Goal: Navigation & Orientation: Find specific page/section

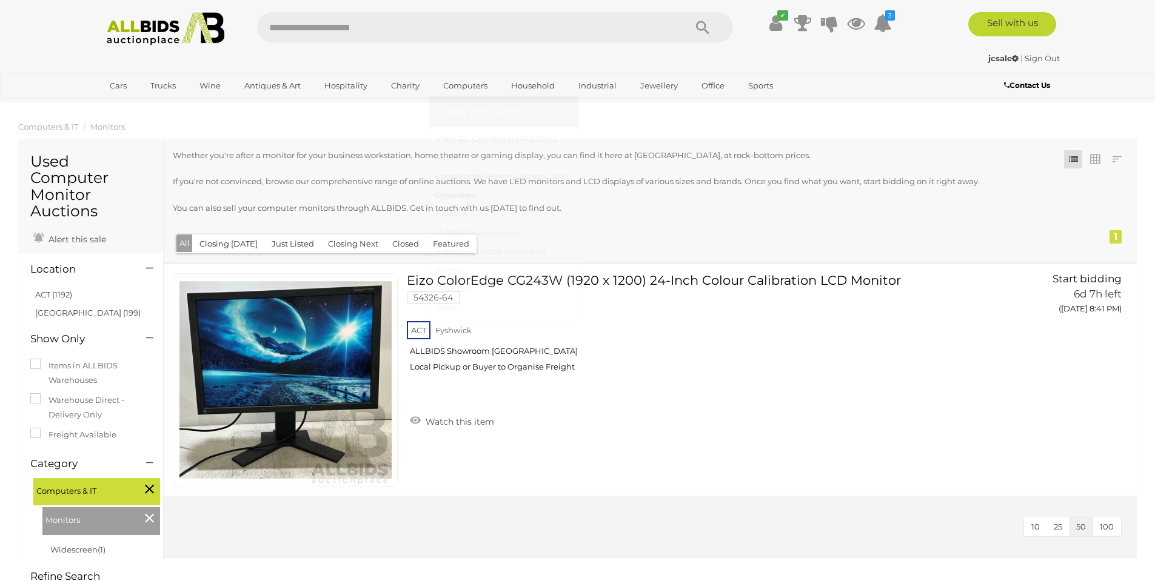
click at [460, 193] on link "Computers" at bounding box center [503, 195] width 136 height 19
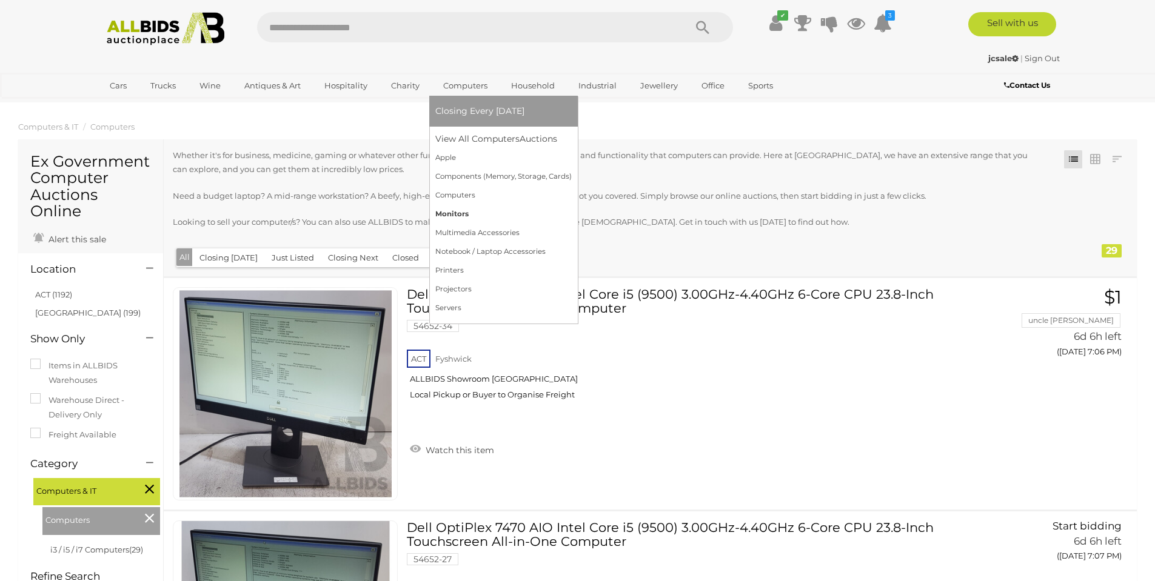
click at [471, 212] on link "Monitors" at bounding box center [503, 214] width 136 height 19
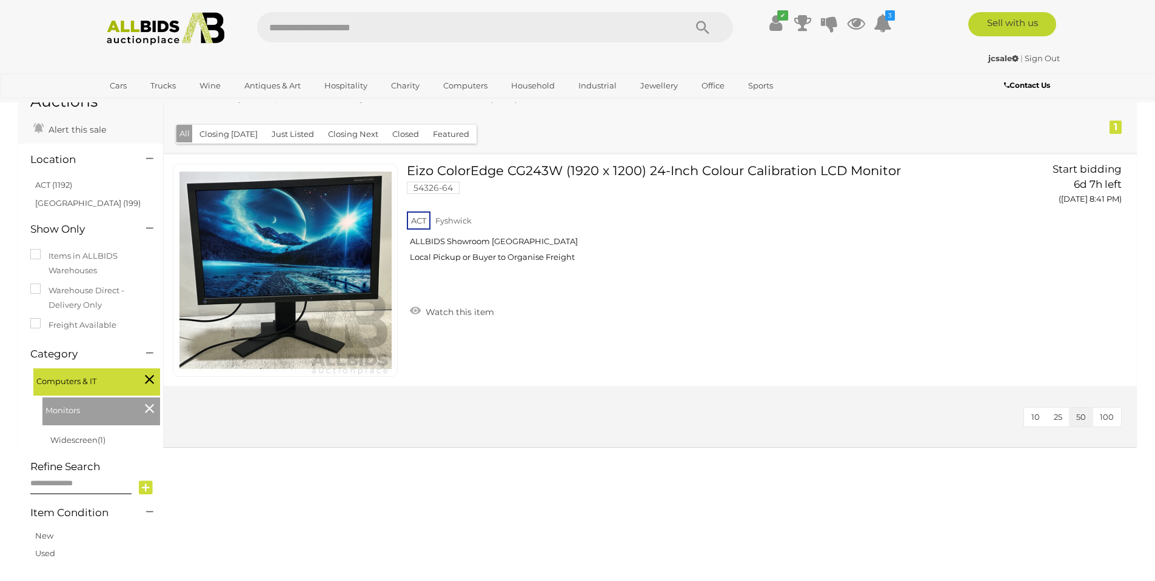
scroll to position [61, 0]
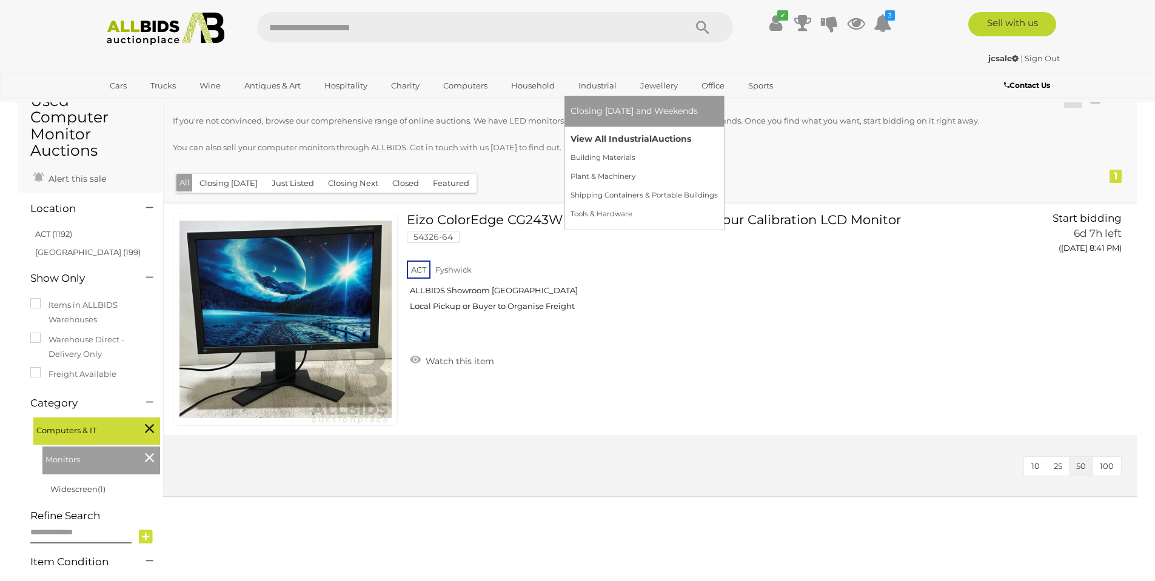
click at [580, 139] on link "View All Industrial Auctions" at bounding box center [643, 139] width 147 height 19
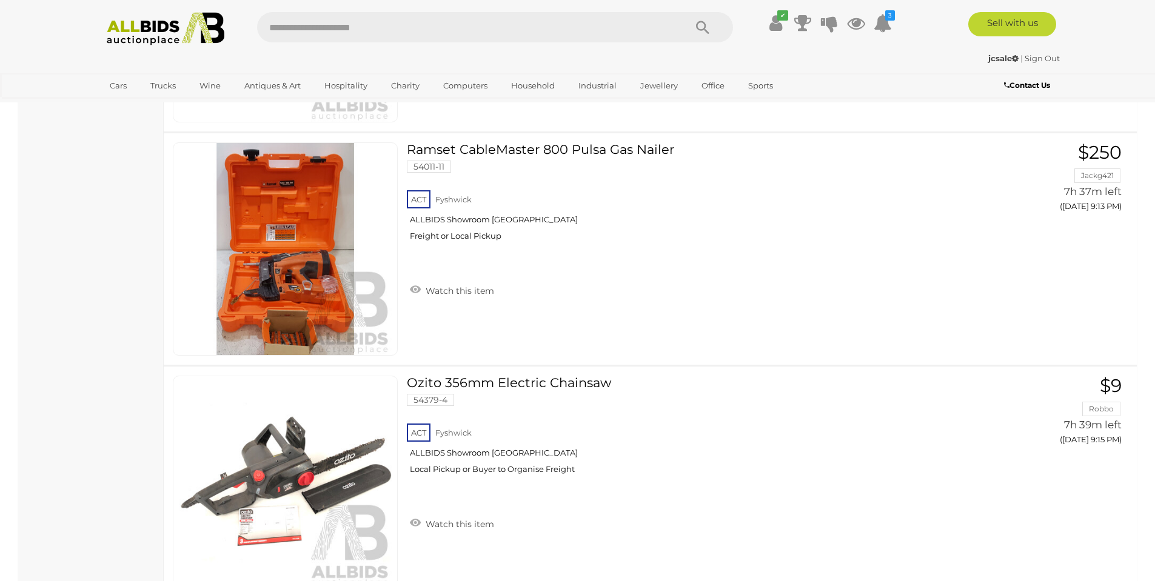
scroll to position [11580, 0]
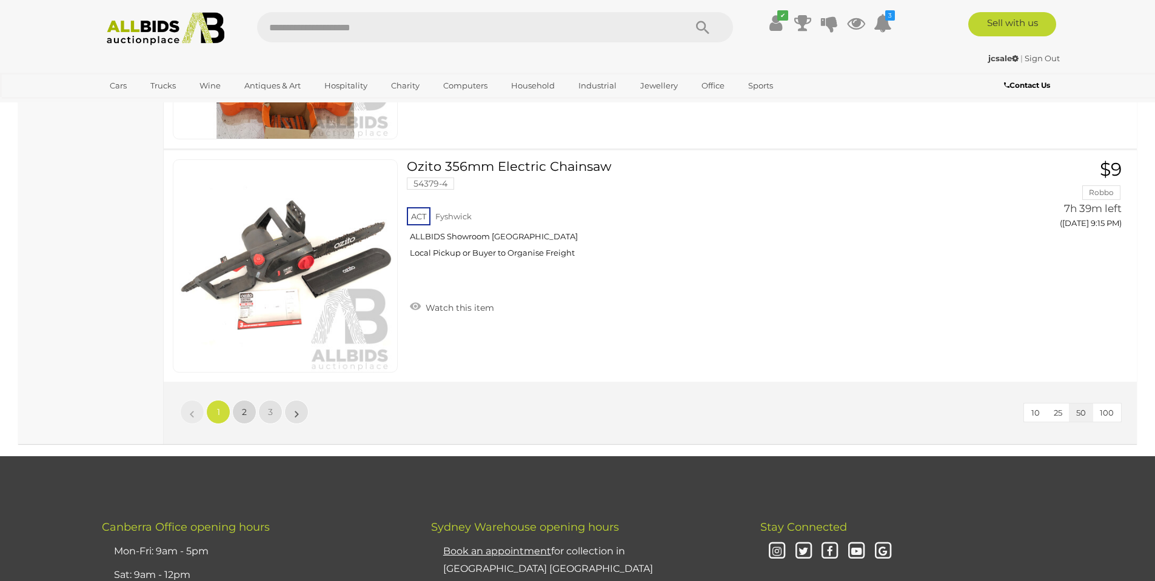
click at [244, 417] on span "2" at bounding box center [244, 412] width 5 height 11
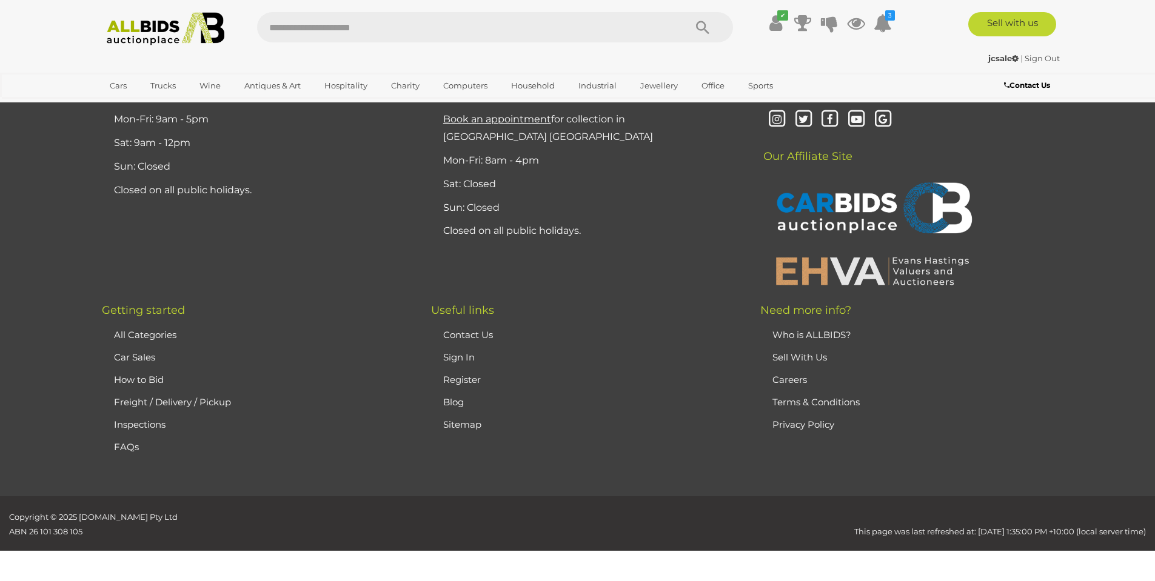
scroll to position [170, 0]
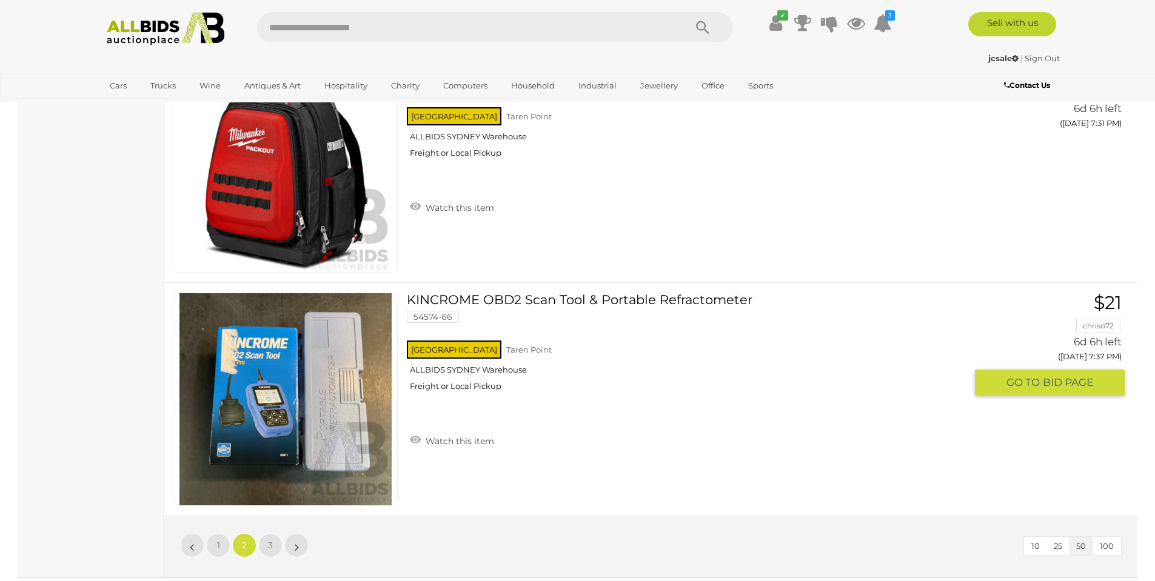
scroll to position [11749, 0]
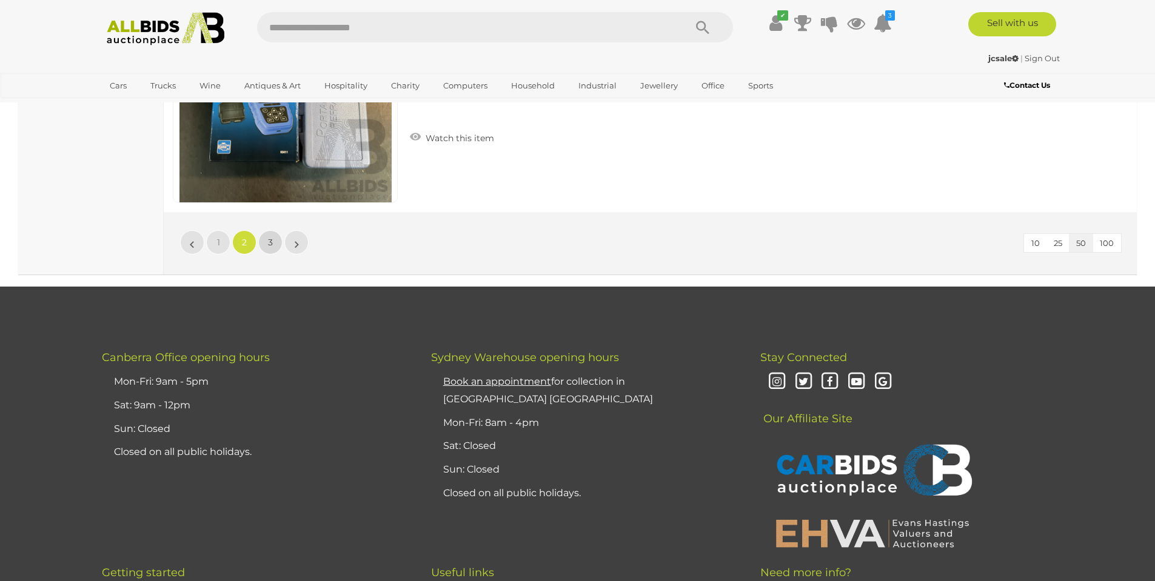
click at [266, 248] on link "3" at bounding box center [270, 242] width 24 height 24
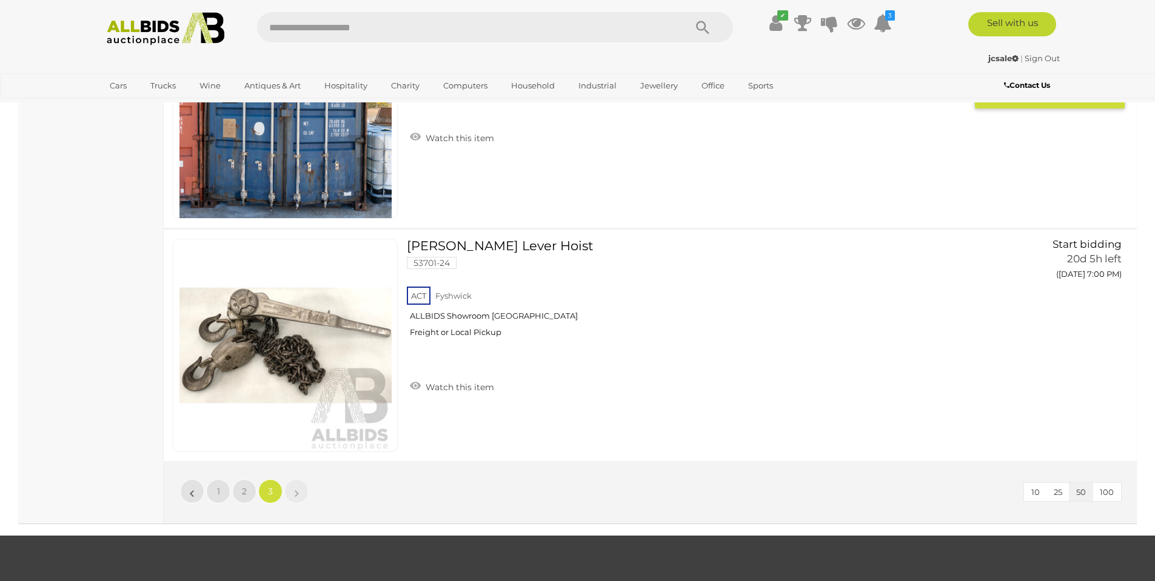
scroll to position [3807, 0]
